Goal: Understand process/instructions: Learn how to perform a task or action

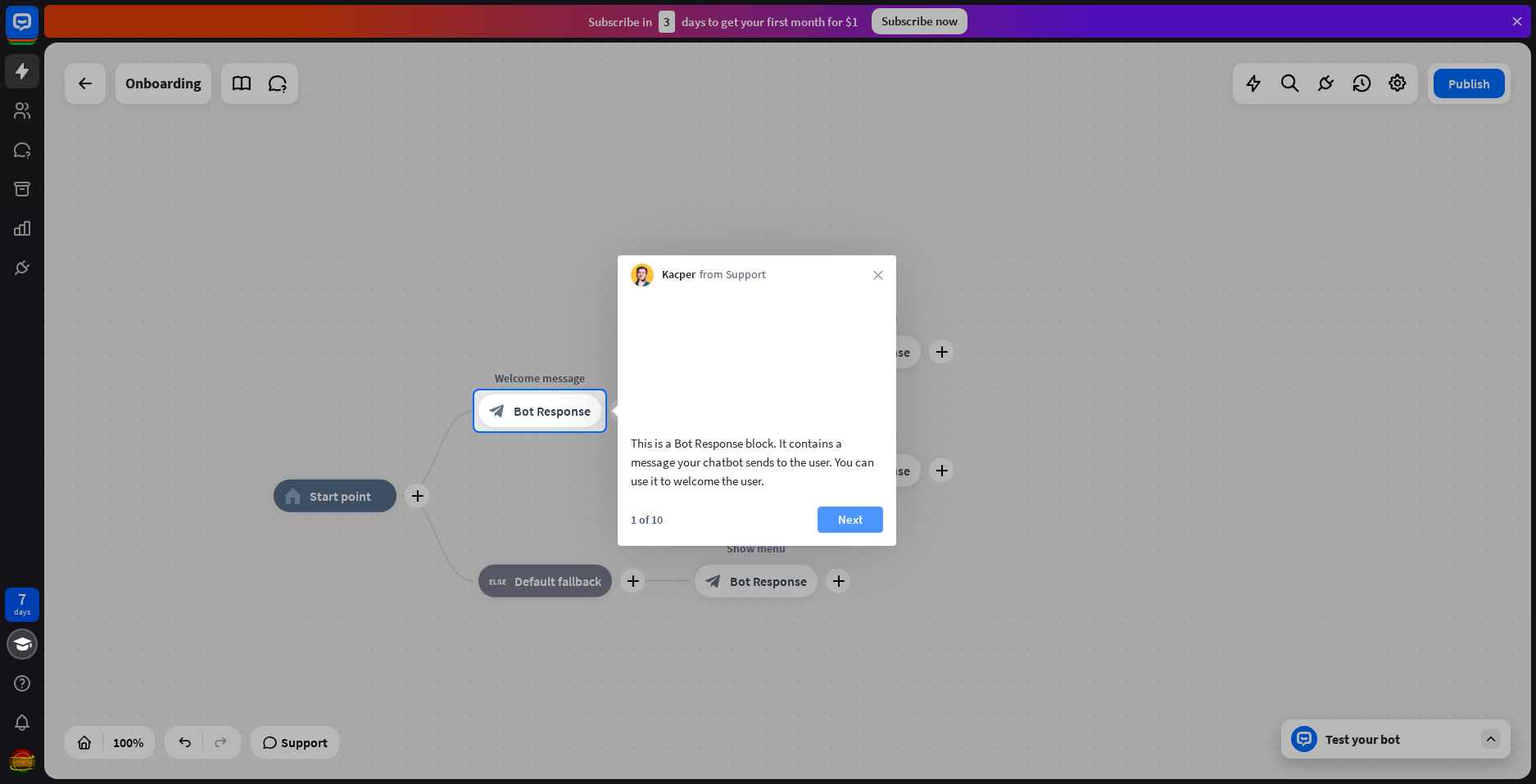
click at [845, 533] on button "Next" at bounding box center [850, 520] width 66 height 26
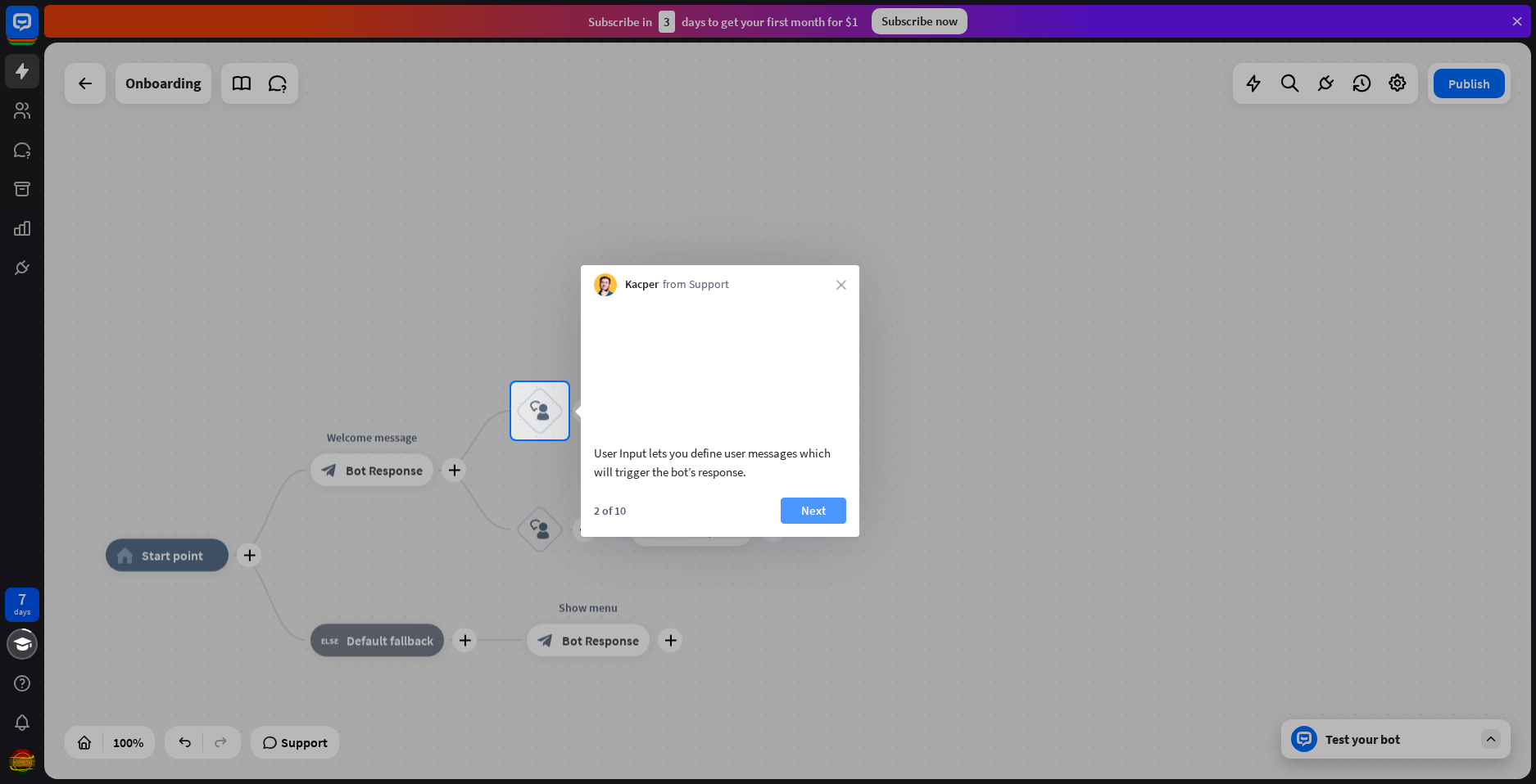
click at [820, 524] on button "Next" at bounding box center [813, 511] width 66 height 26
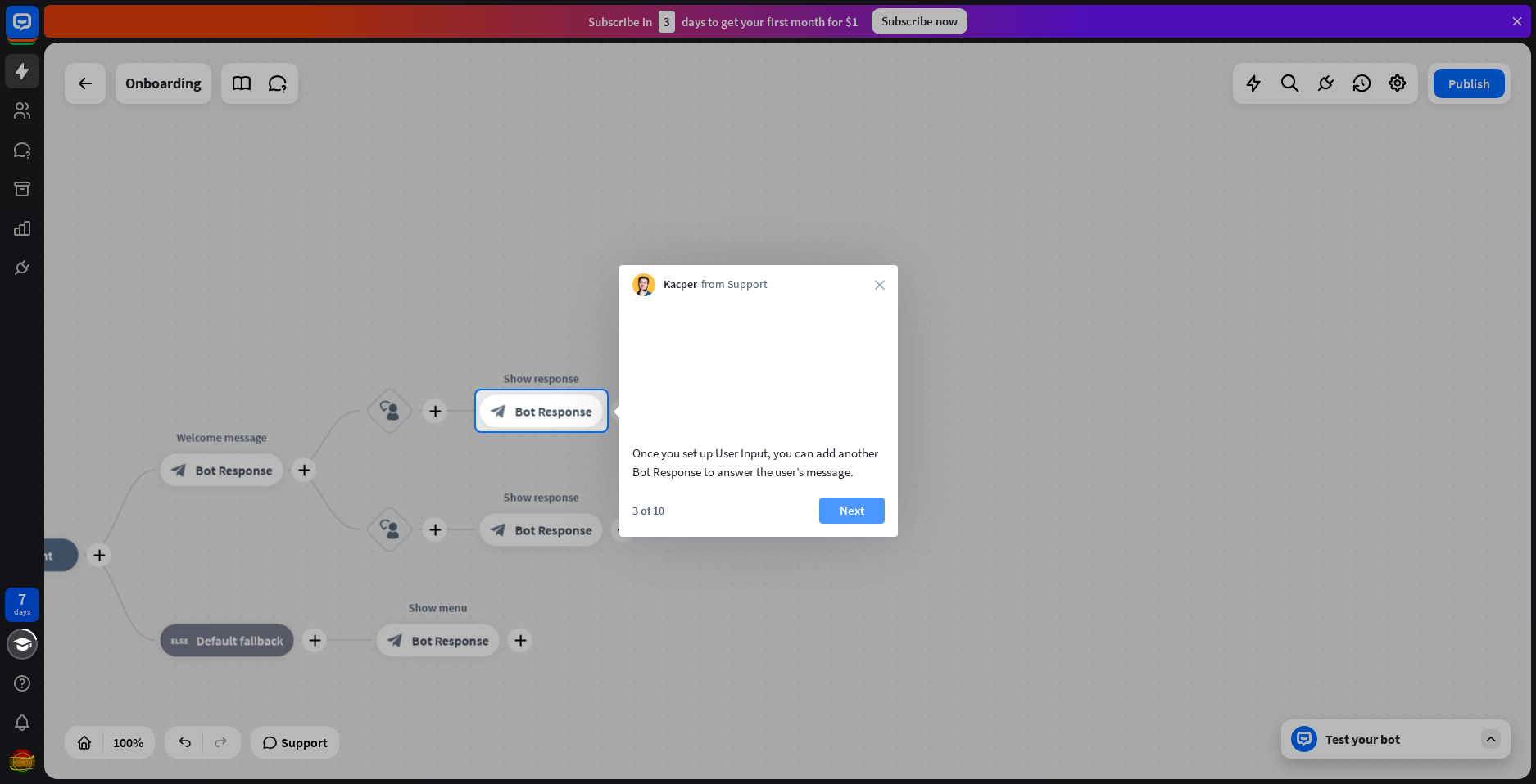
click at [860, 524] on button "Next" at bounding box center [852, 511] width 66 height 26
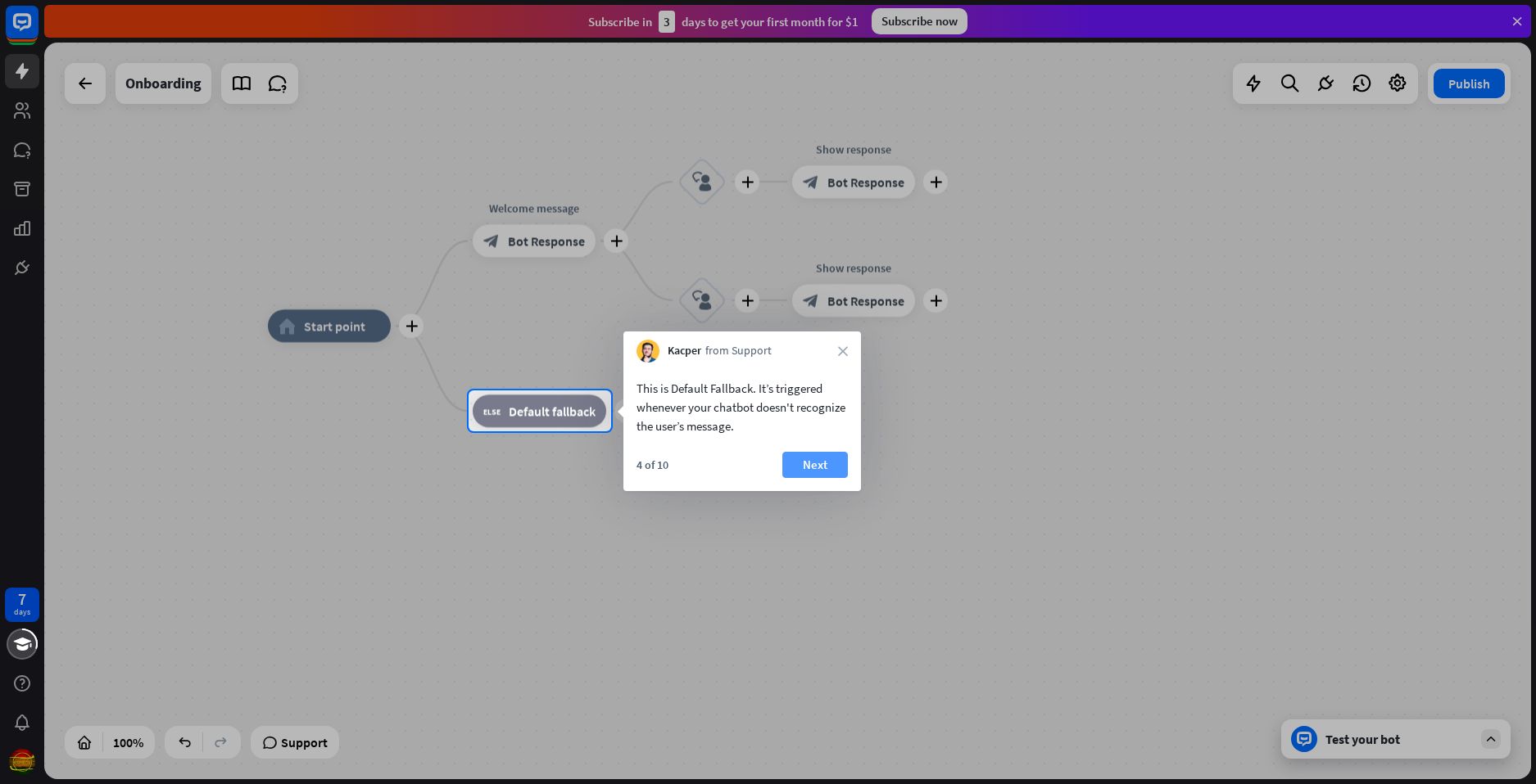
click at [813, 461] on button "Next" at bounding box center [815, 465] width 66 height 26
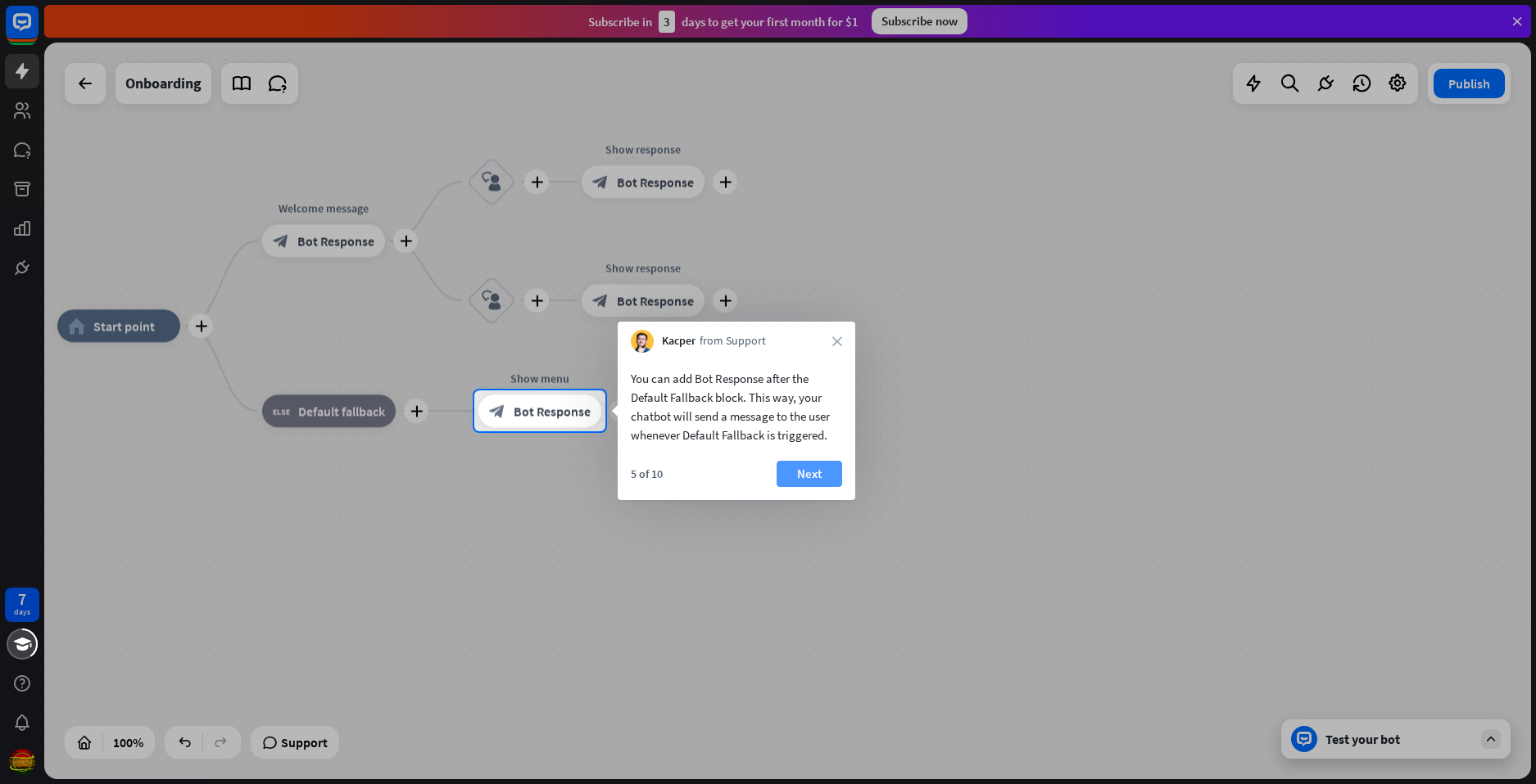
click at [822, 478] on button "Next" at bounding box center [809, 474] width 66 height 26
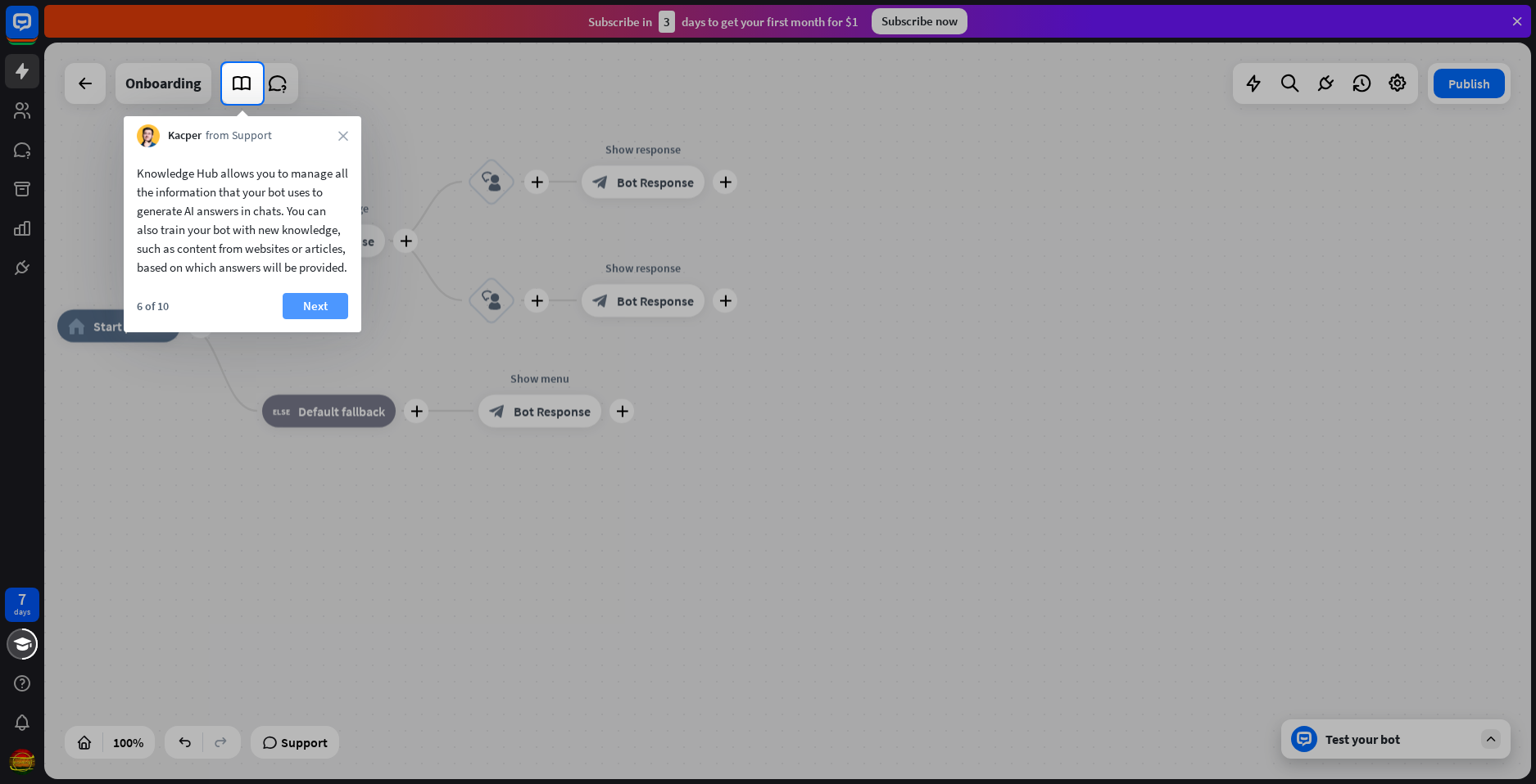
click at [328, 319] on button "Next" at bounding box center [315, 306] width 66 height 26
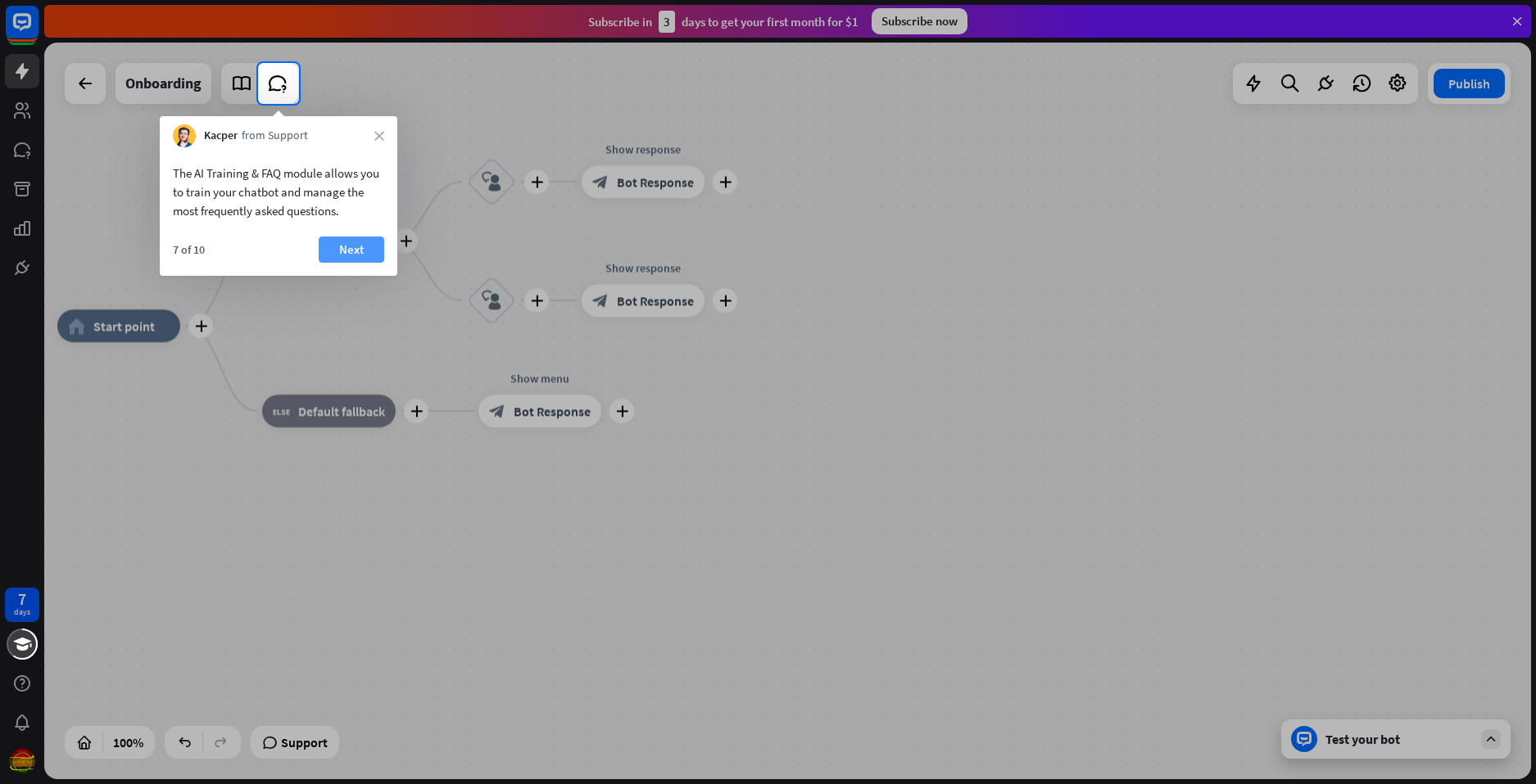
click at [354, 257] on button "Next" at bounding box center [351, 249] width 66 height 26
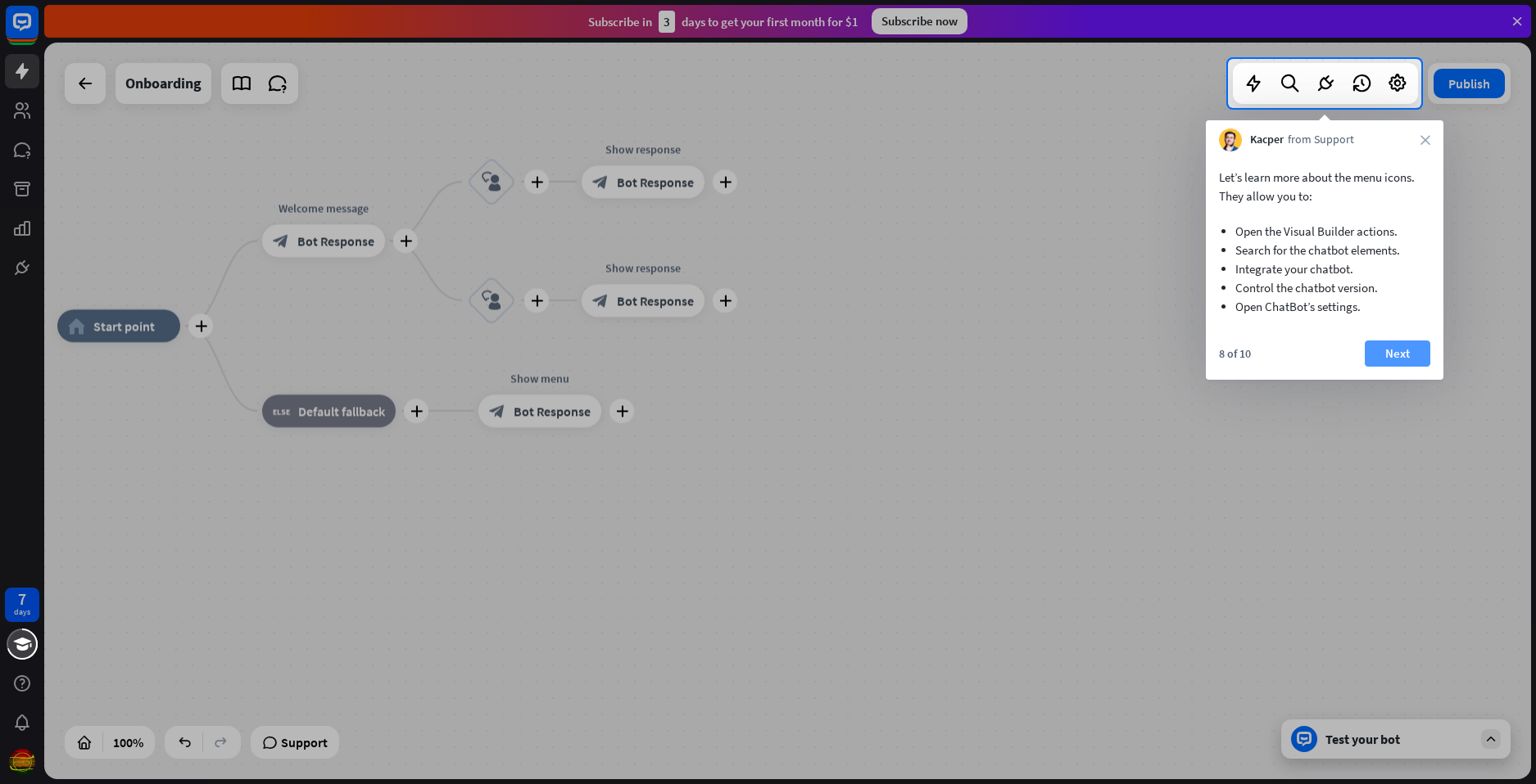
click at [1368, 364] on button "Next" at bounding box center [1397, 354] width 66 height 26
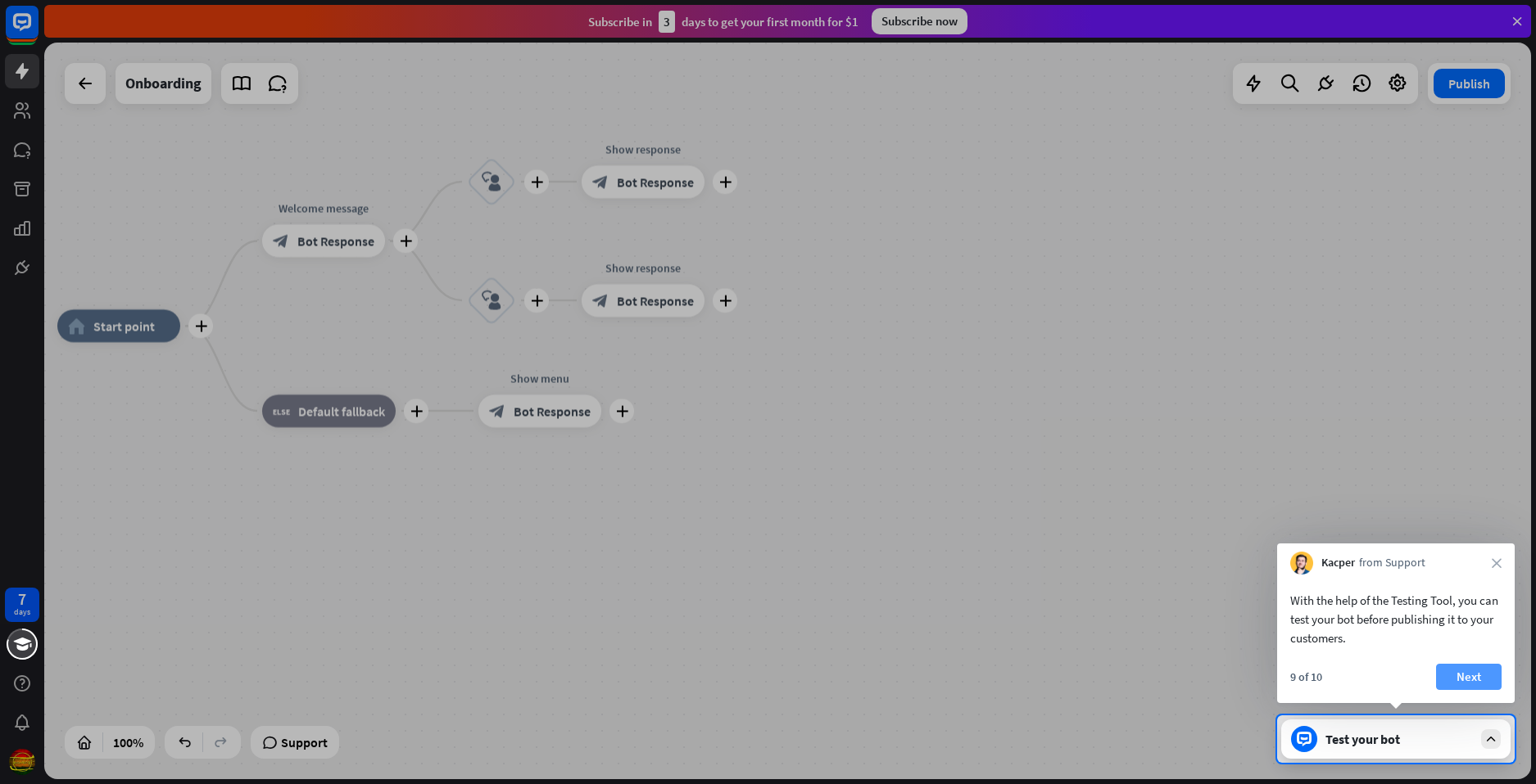
click at [1448, 679] on button "Next" at bounding box center [1468, 677] width 66 height 26
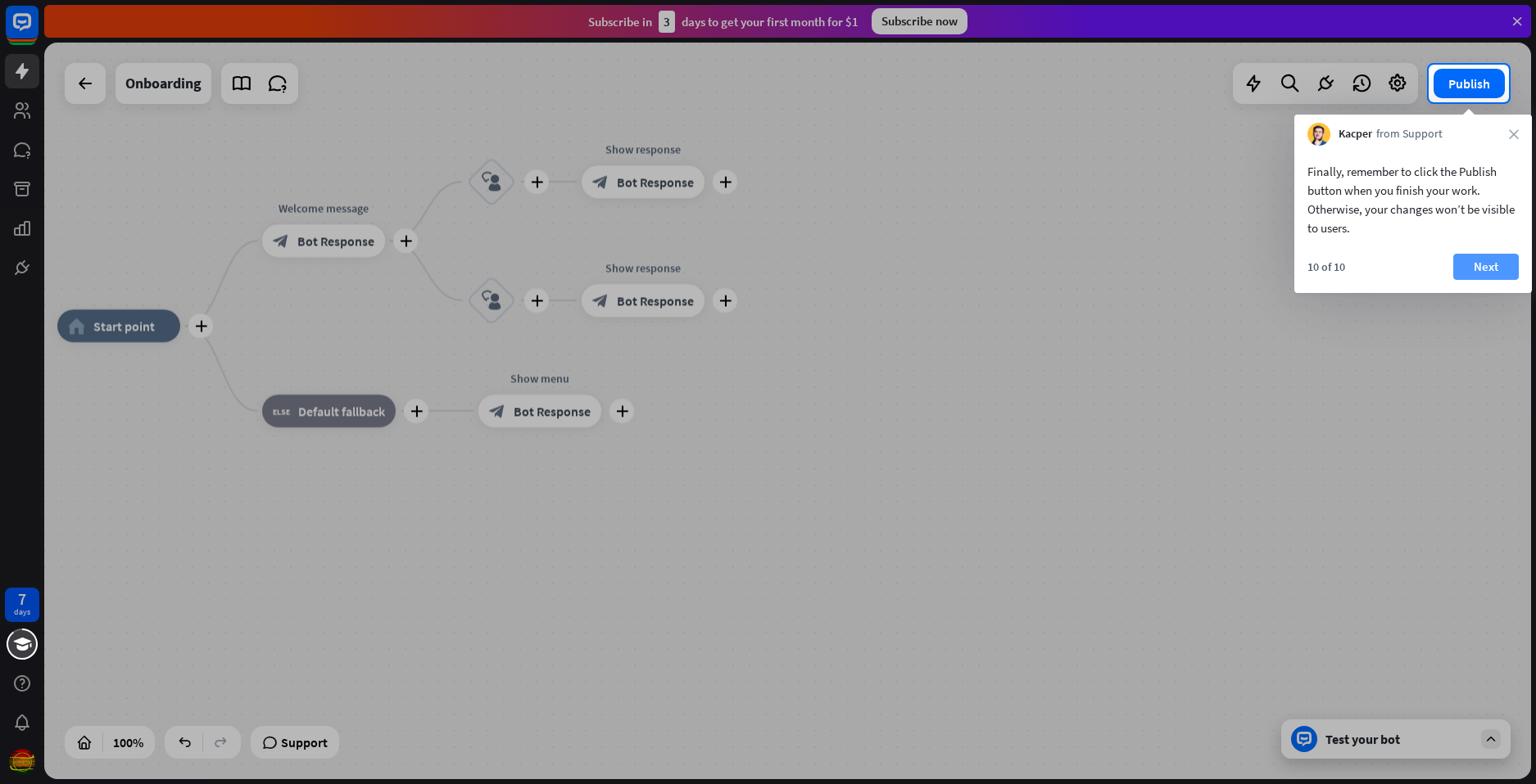
click at [1477, 259] on button "Next" at bounding box center [1485, 266] width 66 height 26
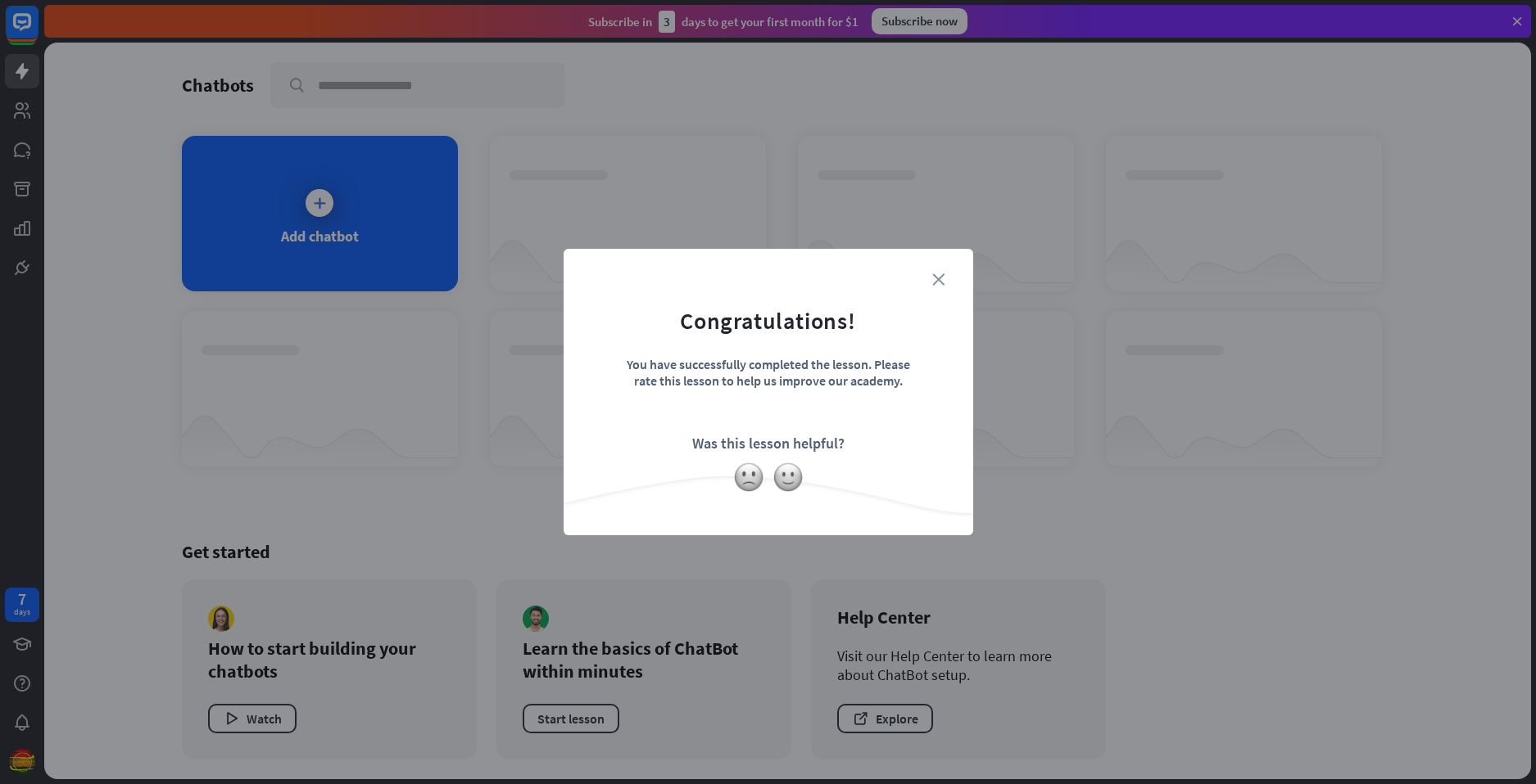
click at [940, 276] on icon "close" at bounding box center [938, 279] width 12 height 12
